Goal: Transaction & Acquisition: Obtain resource

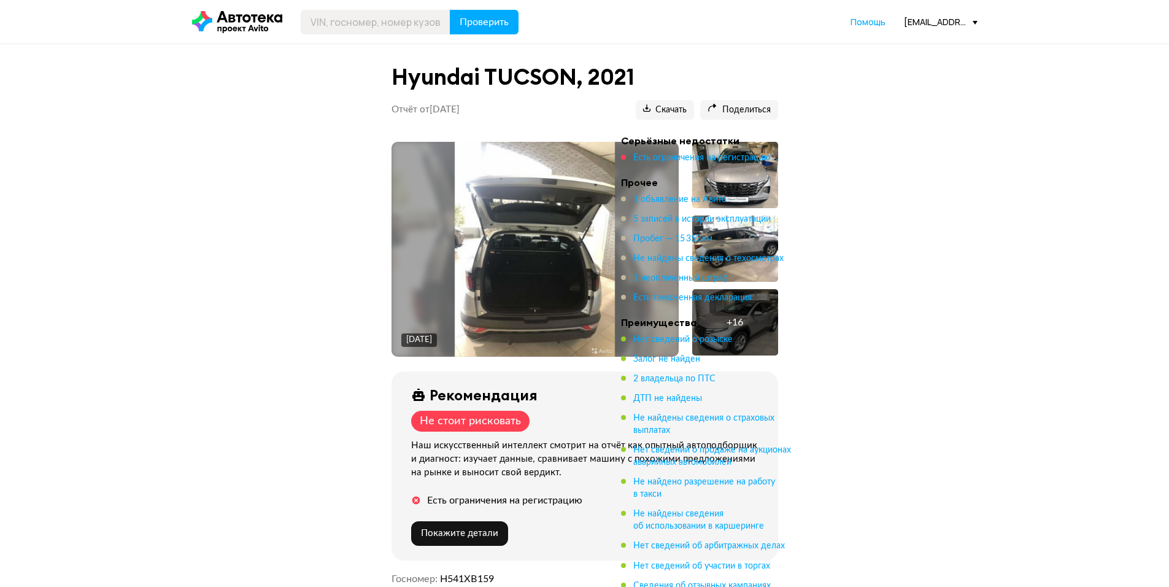
click at [261, 20] on icon at bounding box center [237, 22] width 90 height 22
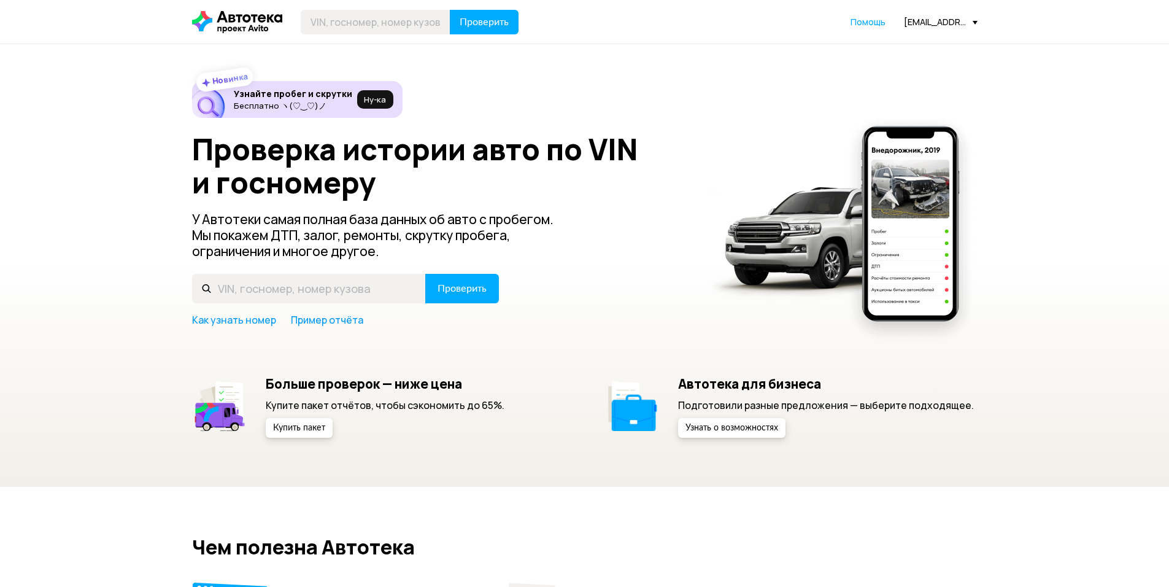
click at [922, 21] on div "[EMAIL_ADDRESS][DOMAIN_NAME]" at bounding box center [941, 22] width 74 height 12
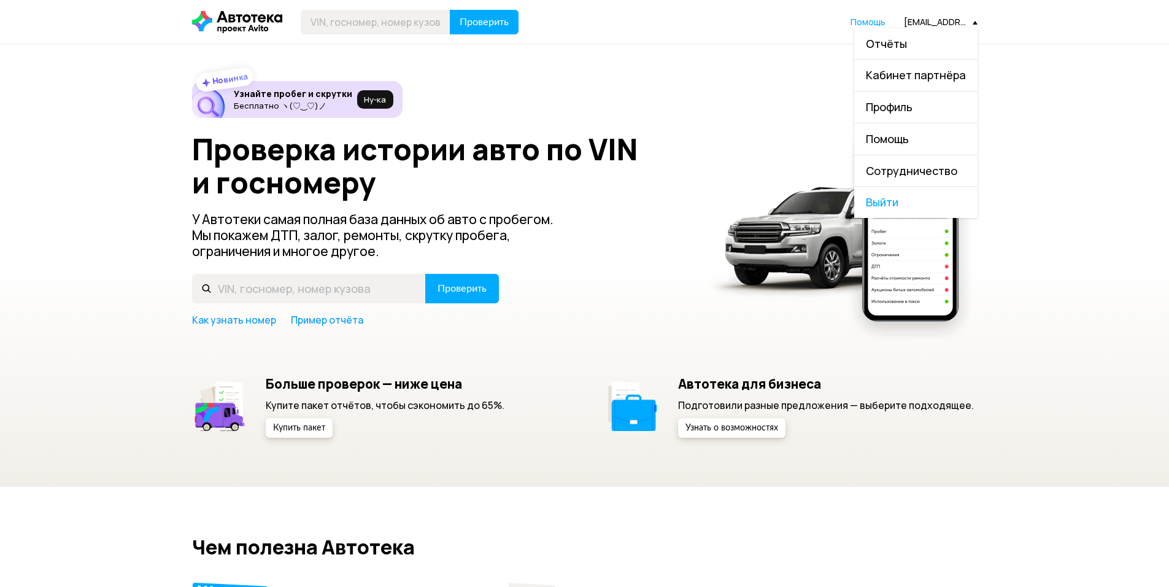
click at [888, 44] on span "Отчёты" at bounding box center [886, 43] width 41 height 15
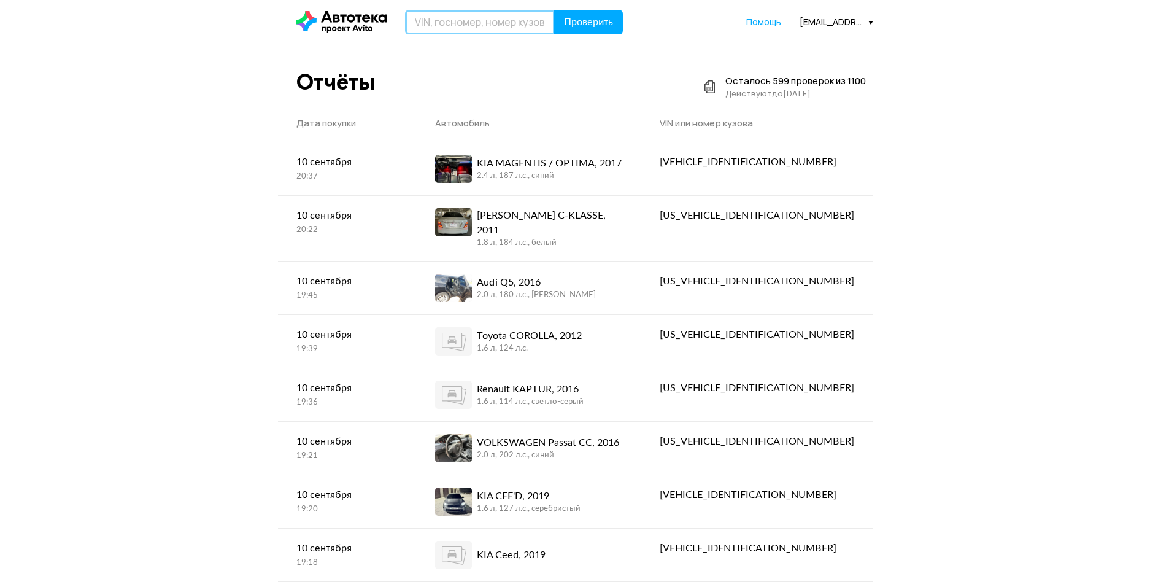
click at [458, 22] on input "text" at bounding box center [480, 22] width 150 height 25
type input "Н675УА159"
click at [554, 10] on button "Проверить" at bounding box center [588, 22] width 69 height 25
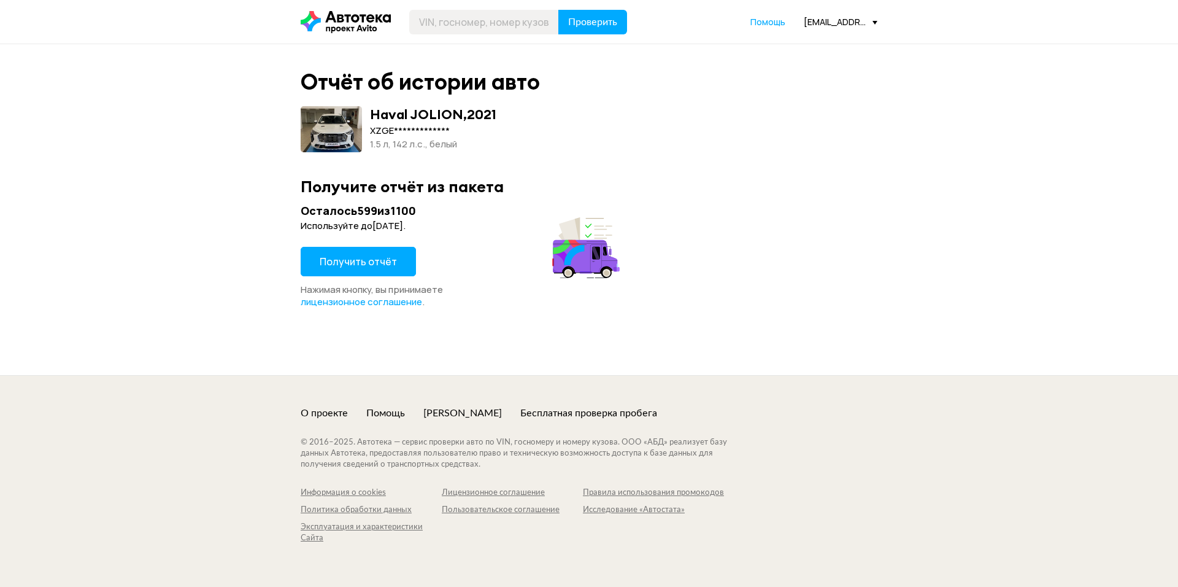
click at [375, 266] on span "Получить отчёт" at bounding box center [358, 262] width 77 height 14
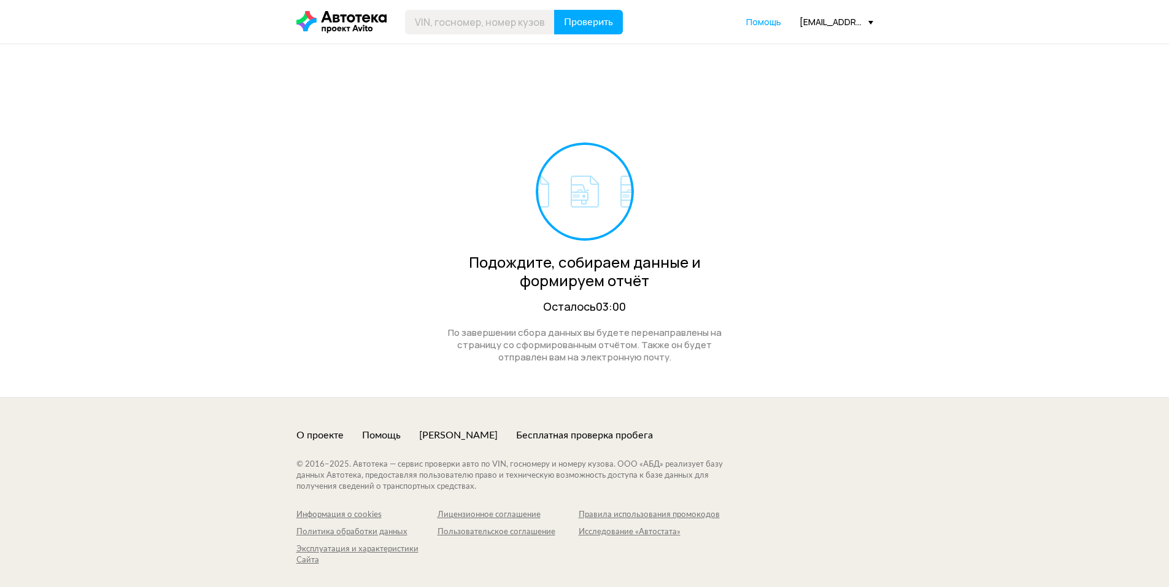
click at [822, 20] on div "[EMAIL_ADDRESS][DOMAIN_NAME]" at bounding box center [837, 22] width 74 height 12
click at [814, 41] on link "Отчёты" at bounding box center [811, 43] width 123 height 31
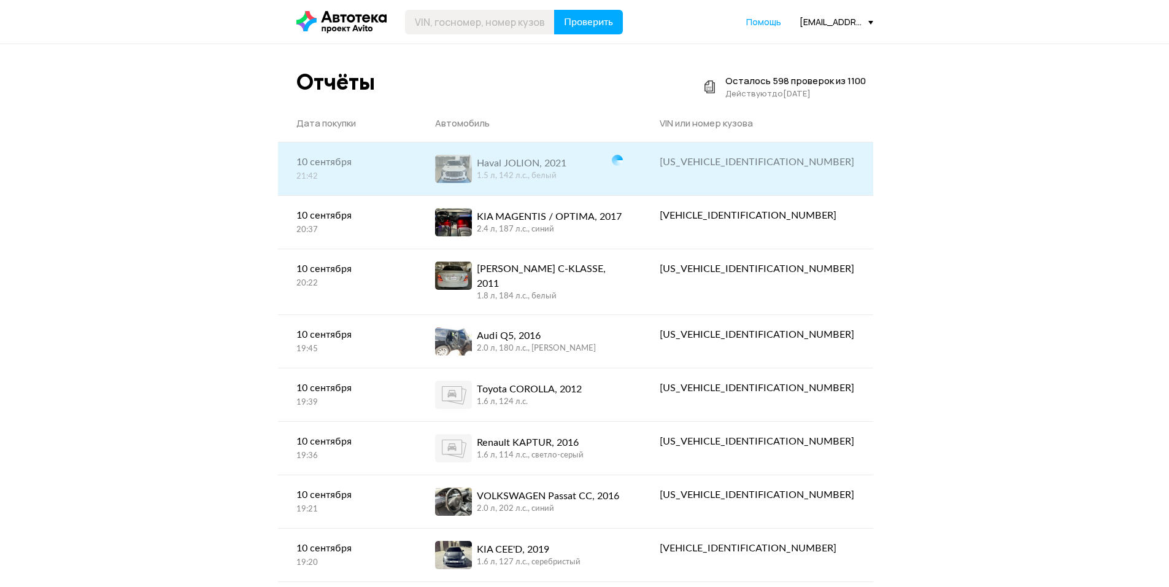
click at [789, 161] on div "[US_VEHICLE_IDENTIFICATION_NUMBER]" at bounding box center [757, 162] width 195 height 15
copy div "[US_VEHICLE_IDENTIFICATION_NUMBER]"
click at [590, 191] on link "Haval JOLION, 2021 1.5 л, 142 л.c., белый" at bounding box center [529, 168] width 225 height 53
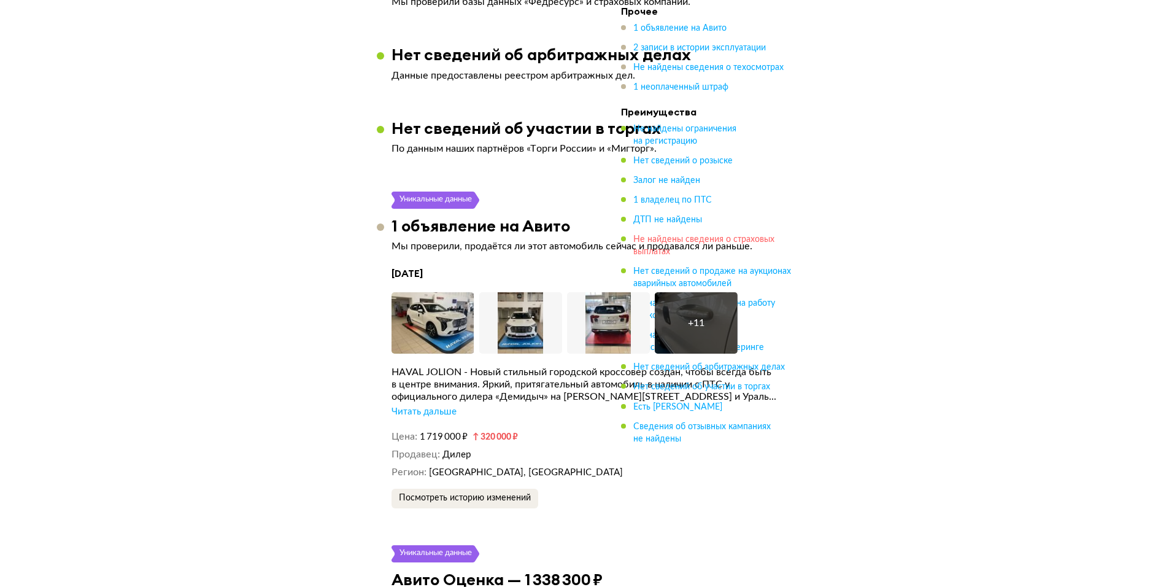
scroll to position [1657, 0]
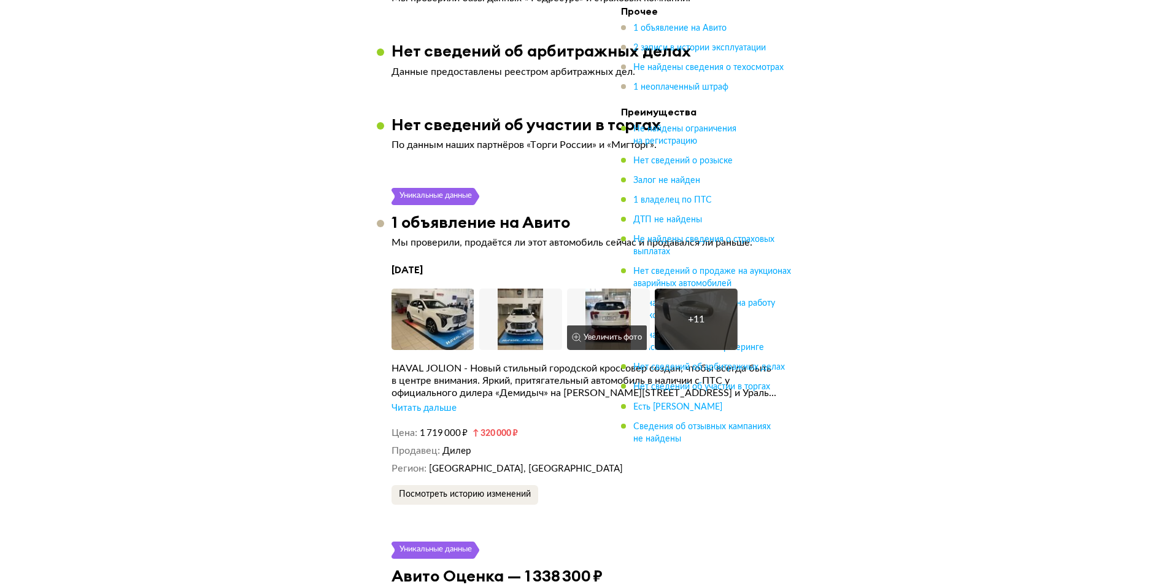
click at [597, 319] on img at bounding box center [608, 318] width 83 height 61
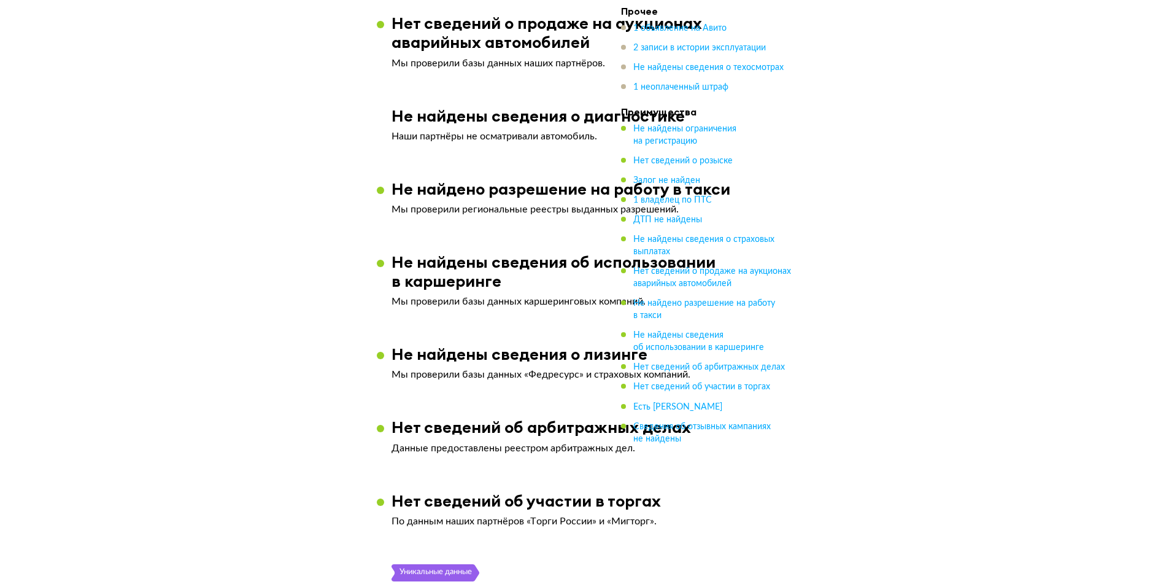
scroll to position [1227, 0]
